Goal: Task Accomplishment & Management: Manage account settings

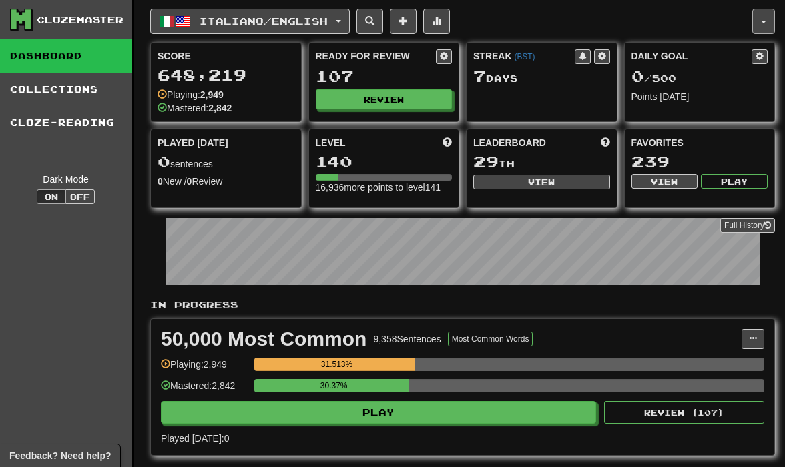
click at [760, 22] on button "button" at bounding box center [763, 21] width 23 height 25
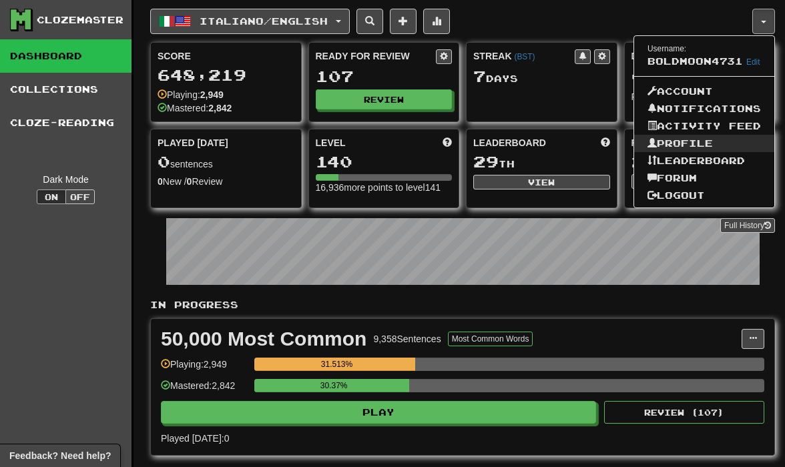
click at [672, 142] on link "Profile" at bounding box center [704, 143] width 140 height 17
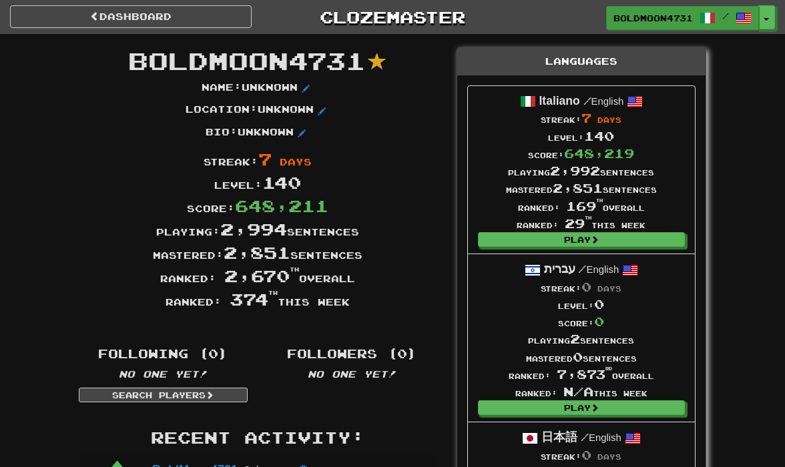
click at [674, 19] on span "BoldMoon4731" at bounding box center [652, 18] width 79 height 12
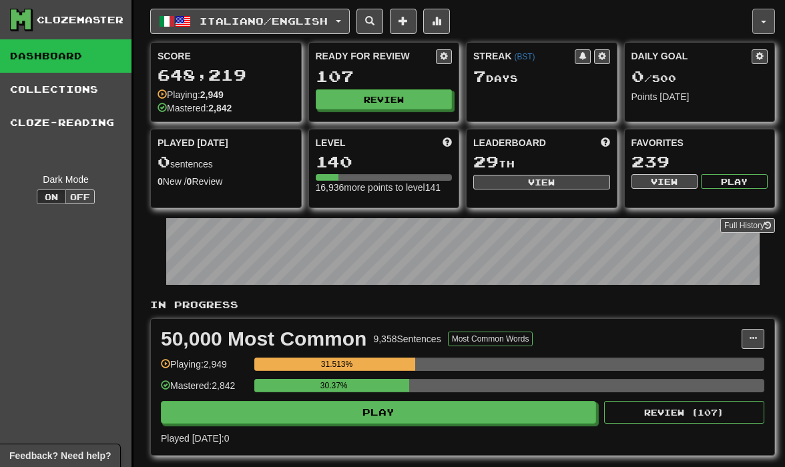
click at [763, 21] on span "button" at bounding box center [763, 22] width 5 height 3
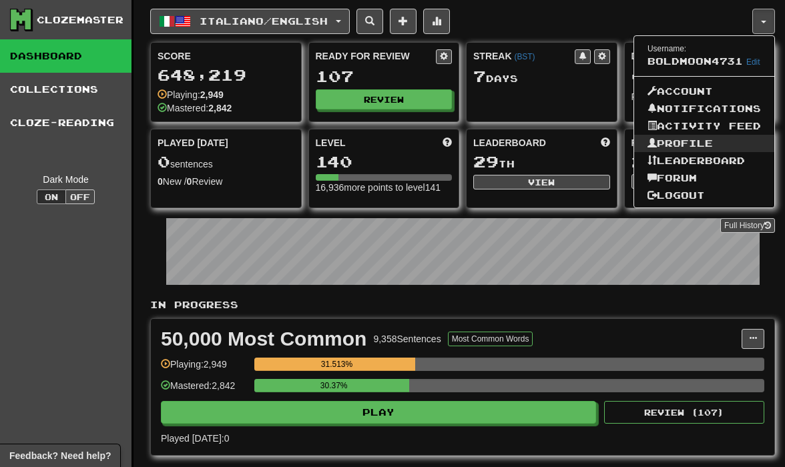
click at [693, 137] on link "Profile" at bounding box center [704, 143] width 140 height 17
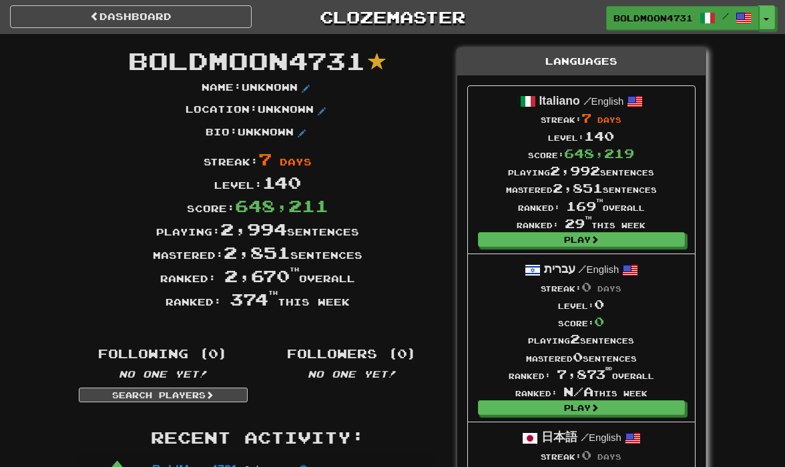
click at [742, 17] on span at bounding box center [743, 18] width 16 height 16
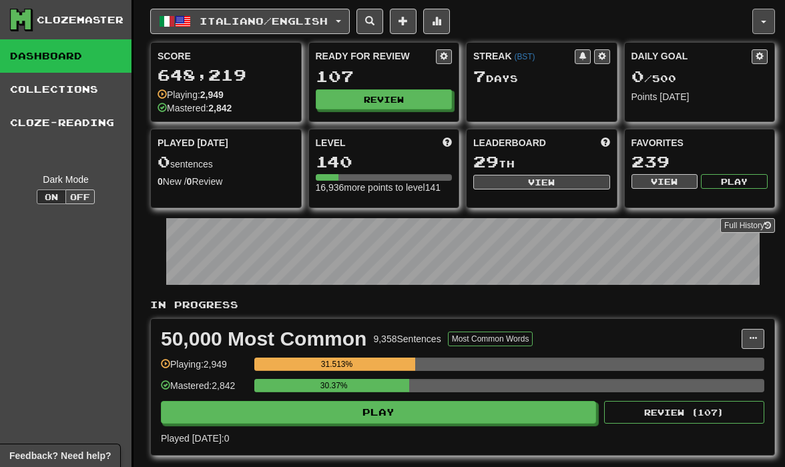
click at [756, 16] on button "button" at bounding box center [763, 21] width 23 height 25
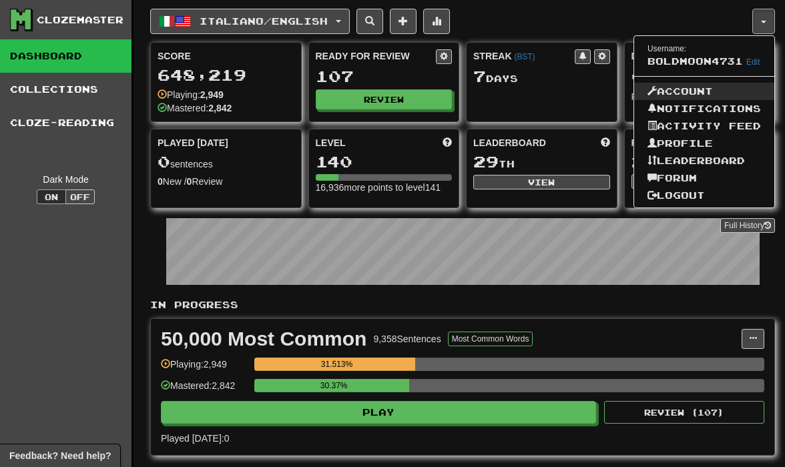
click at [688, 98] on link "Account" at bounding box center [704, 91] width 140 height 17
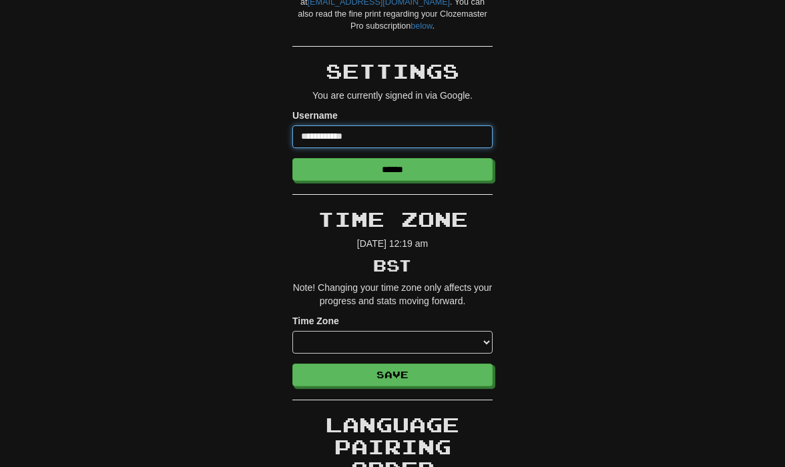
scroll to position [354, 0]
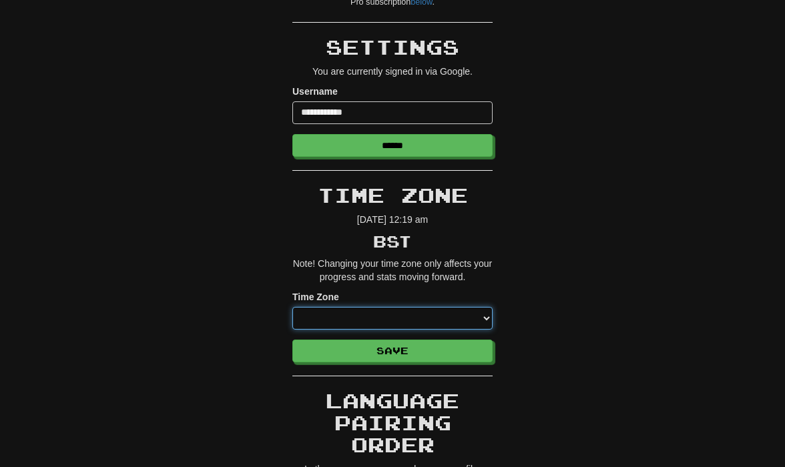
select select "*******"
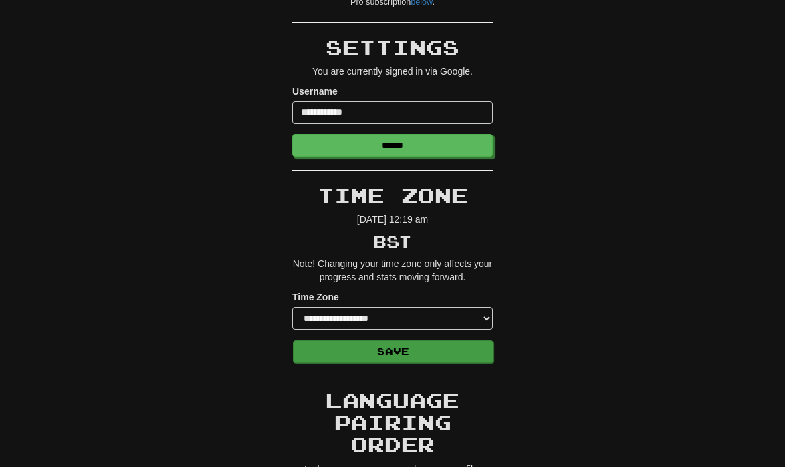
click at [394, 350] on button "Save" at bounding box center [393, 351] width 200 height 23
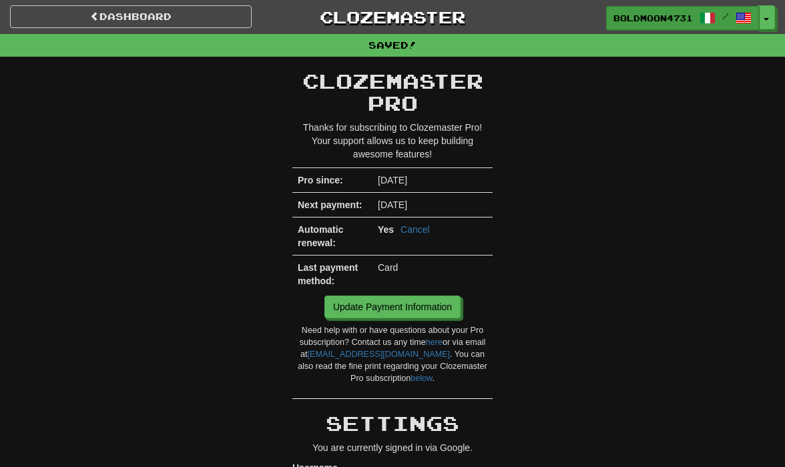
click at [673, 13] on span "BoldMoon4731" at bounding box center [652, 18] width 79 height 12
